Goal: Transaction & Acquisition: Book appointment/travel/reservation

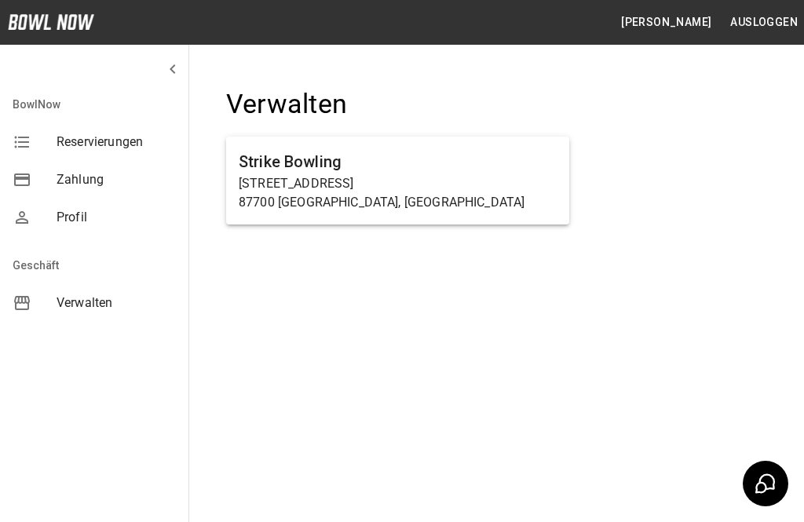
click at [415, 189] on p "[STREET_ADDRESS]" at bounding box center [398, 183] width 318 height 19
click at [338, 185] on p "[STREET_ADDRESS]" at bounding box center [398, 183] width 318 height 19
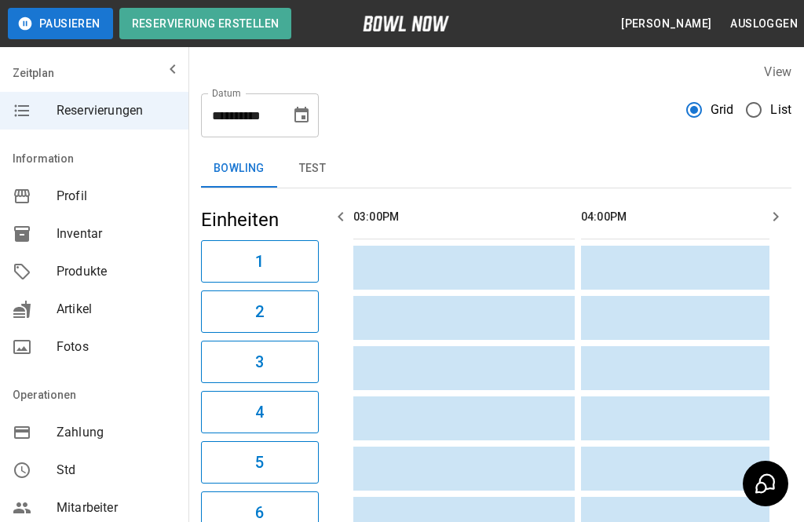
scroll to position [0, 228]
click at [309, 112] on icon "Choose date, selected date is 3. Sep. 2025" at bounding box center [301, 115] width 19 height 19
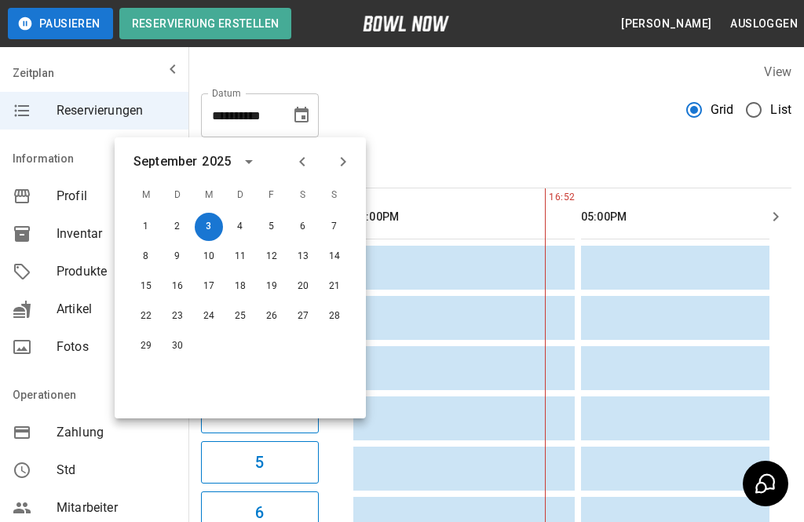
click at [298, 116] on icon "Choose date, selected date is 3. Sep. 2025" at bounding box center [301, 115] width 19 height 19
click at [209, 313] on button "24" at bounding box center [209, 316] width 28 height 28
type input "**********"
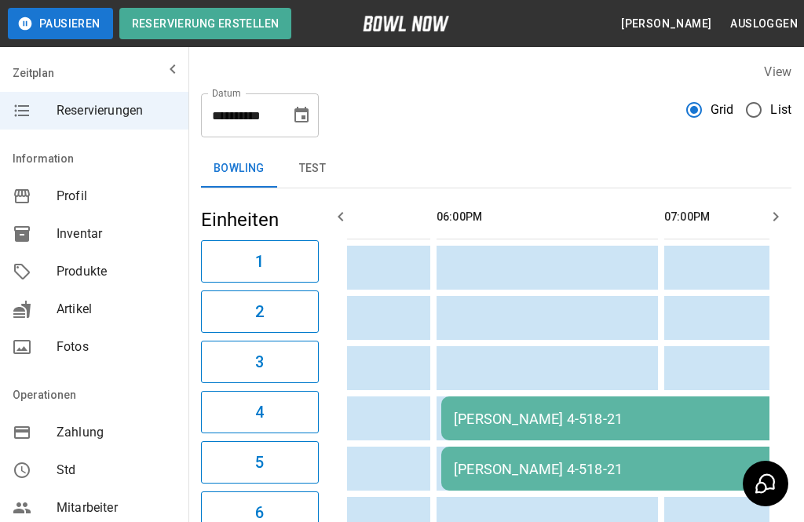
scroll to position [0, 598]
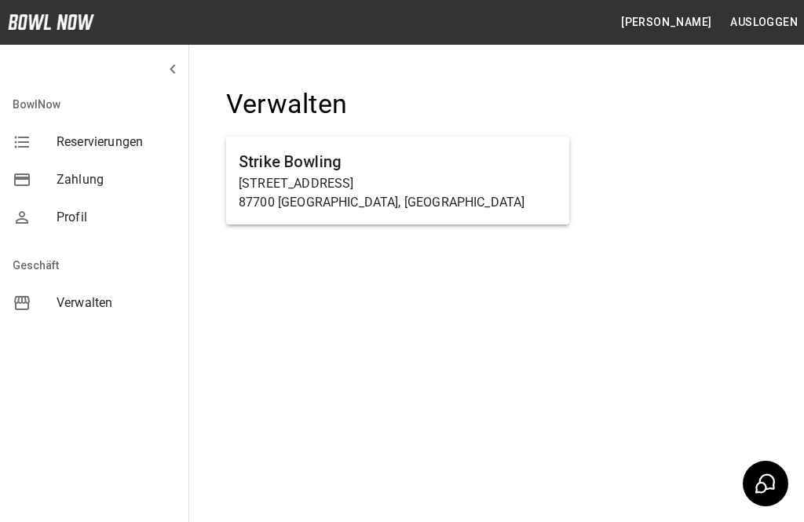
click at [421, 178] on p "[STREET_ADDRESS]" at bounding box center [398, 183] width 318 height 19
click at [348, 175] on p "[STREET_ADDRESS]" at bounding box center [398, 183] width 318 height 19
click at [404, 179] on p "[STREET_ADDRESS]" at bounding box center [398, 183] width 318 height 19
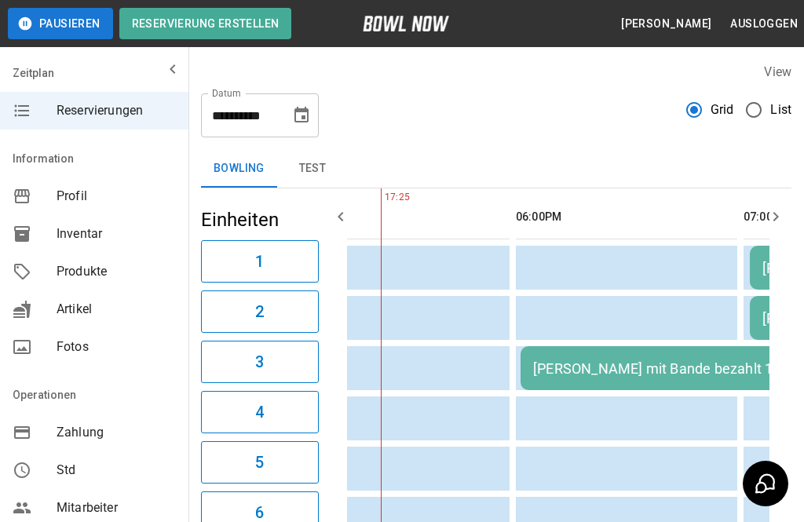
scroll to position [0, 521]
click at [291, 115] on button "Choose date, selected date is 3. Sep. 2025" at bounding box center [301, 115] width 31 height 31
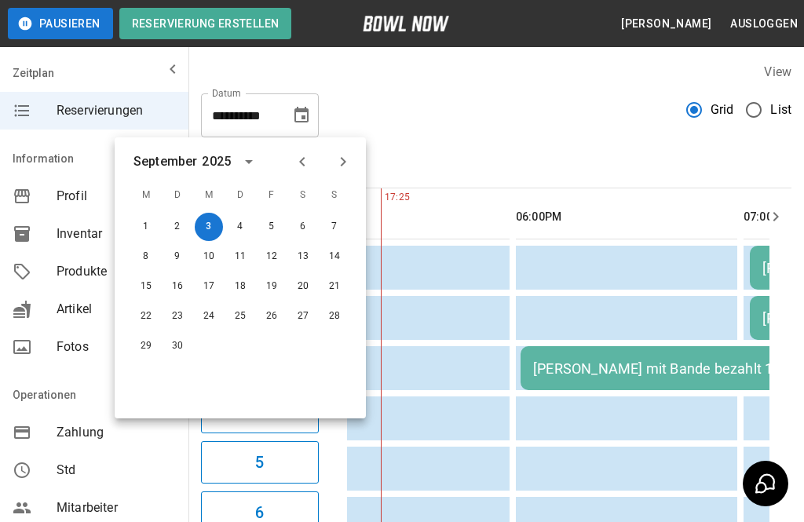
click at [305, 259] on button "13" at bounding box center [303, 257] width 28 height 28
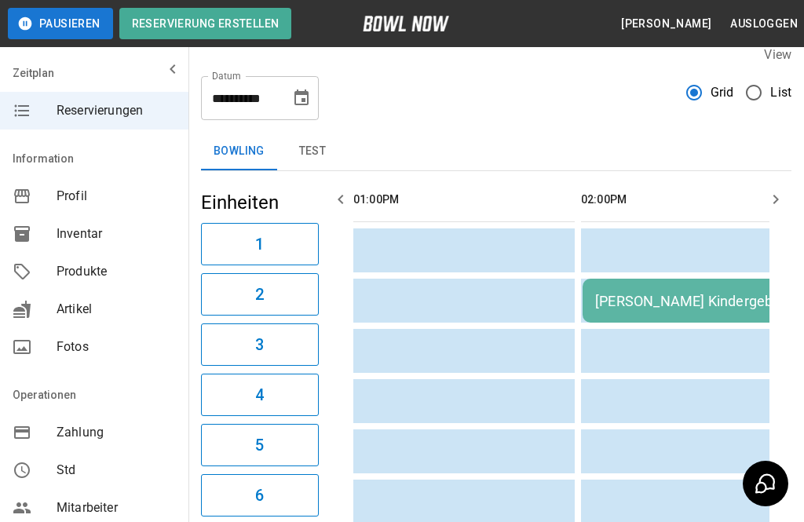
scroll to position [0, 0]
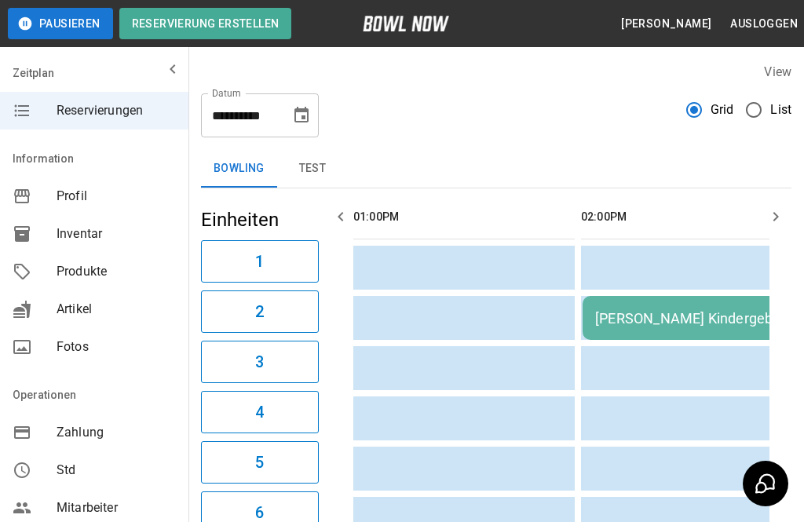
click at [297, 115] on icon "Choose date, selected date is 13. Sep. 2025" at bounding box center [301, 115] width 19 height 19
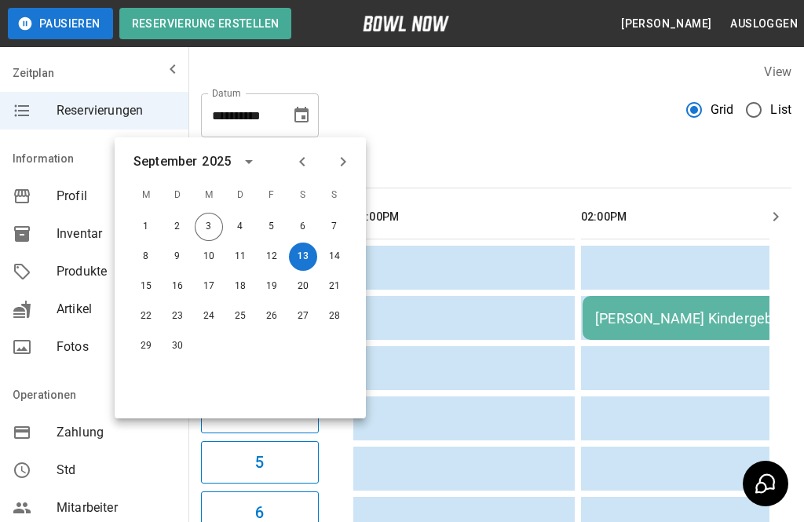
click at [307, 231] on button "6" at bounding box center [303, 227] width 28 height 28
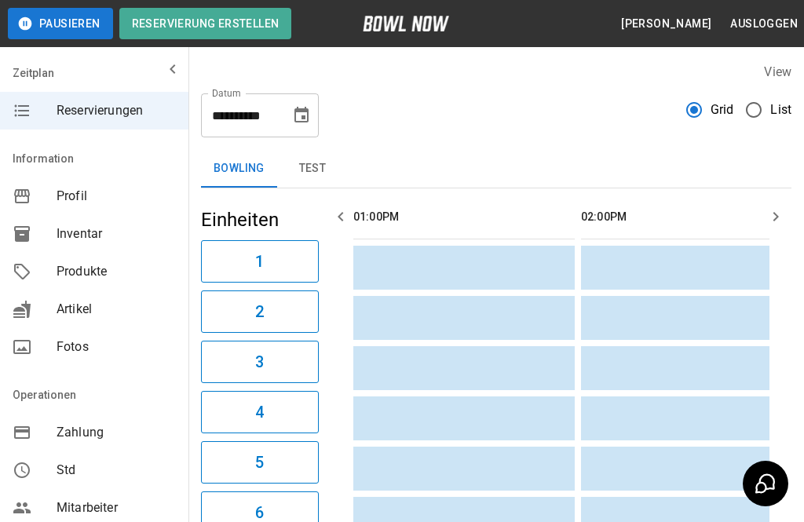
type input "**********"
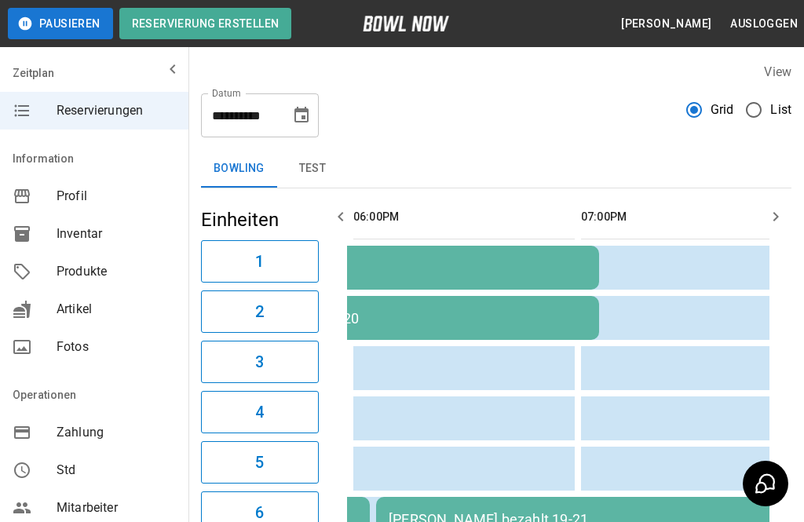
scroll to position [0, 1139]
